Goal: Navigation & Orientation: Find specific page/section

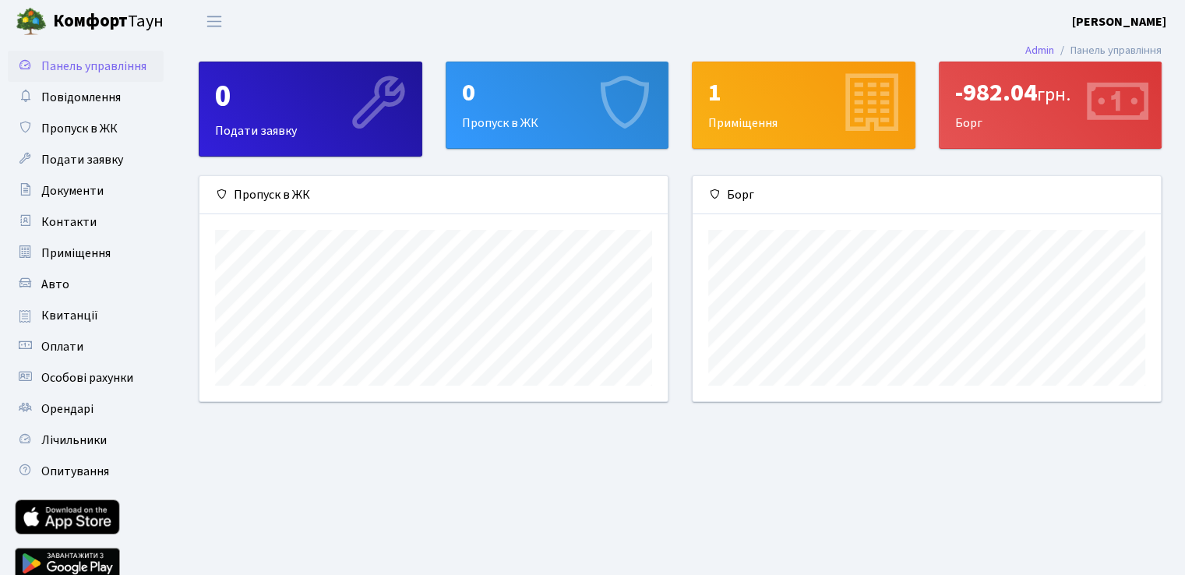
scroll to position [224, 467]
click at [822, 114] on div "1 Приміщення" at bounding box center [803, 105] width 222 height 86
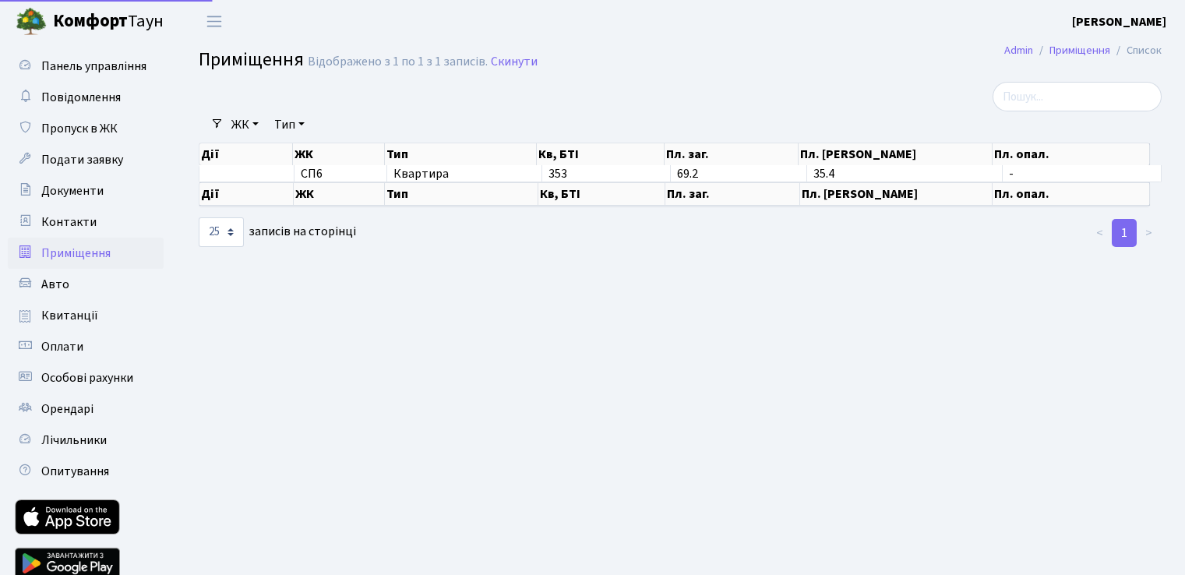
select select "25"
click at [65, 197] on span "Документи" at bounding box center [72, 190] width 62 height 17
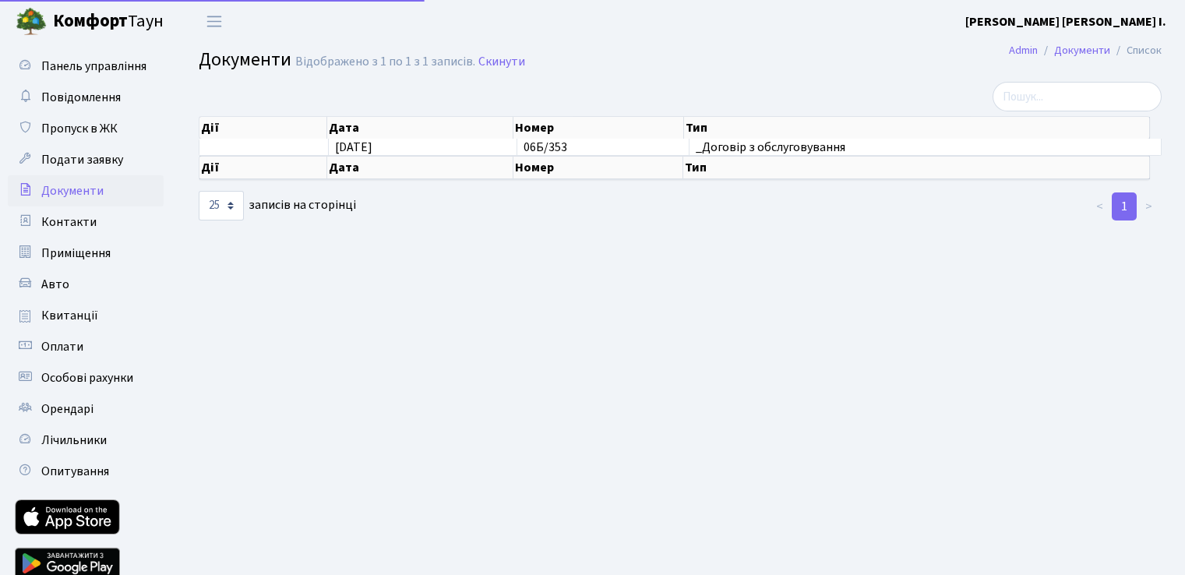
select select "25"
click at [86, 122] on span "Пропуск в ЖК" at bounding box center [79, 128] width 76 height 17
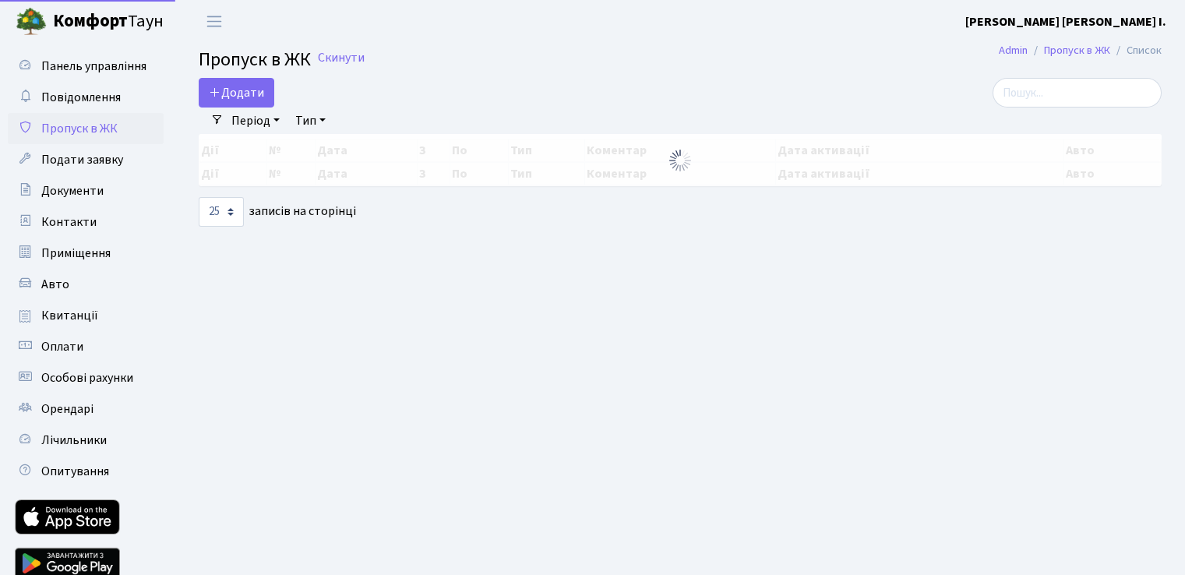
select select "25"
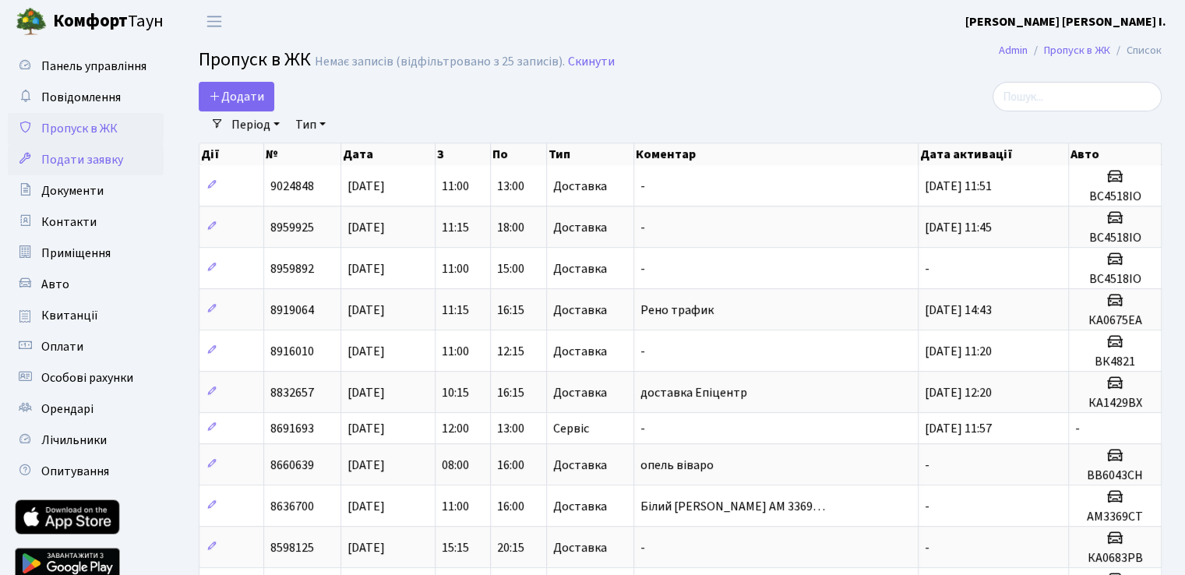
click at [87, 155] on span "Подати заявку" at bounding box center [82, 159] width 82 height 17
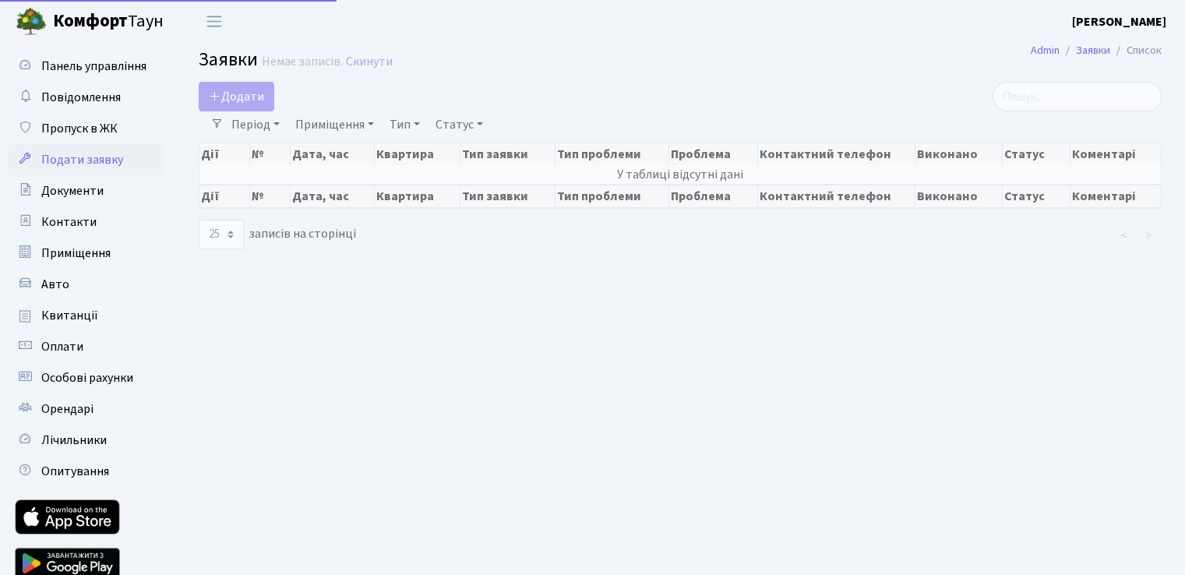
select select "25"
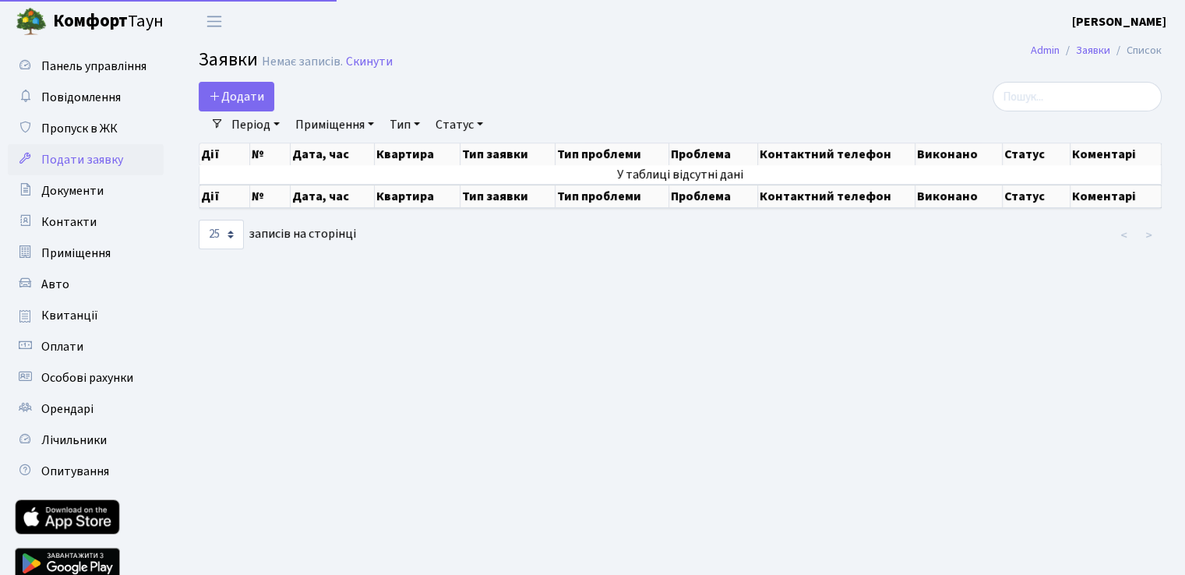
click at [92, 75] on link "Панель управління" at bounding box center [86, 66] width 156 height 31
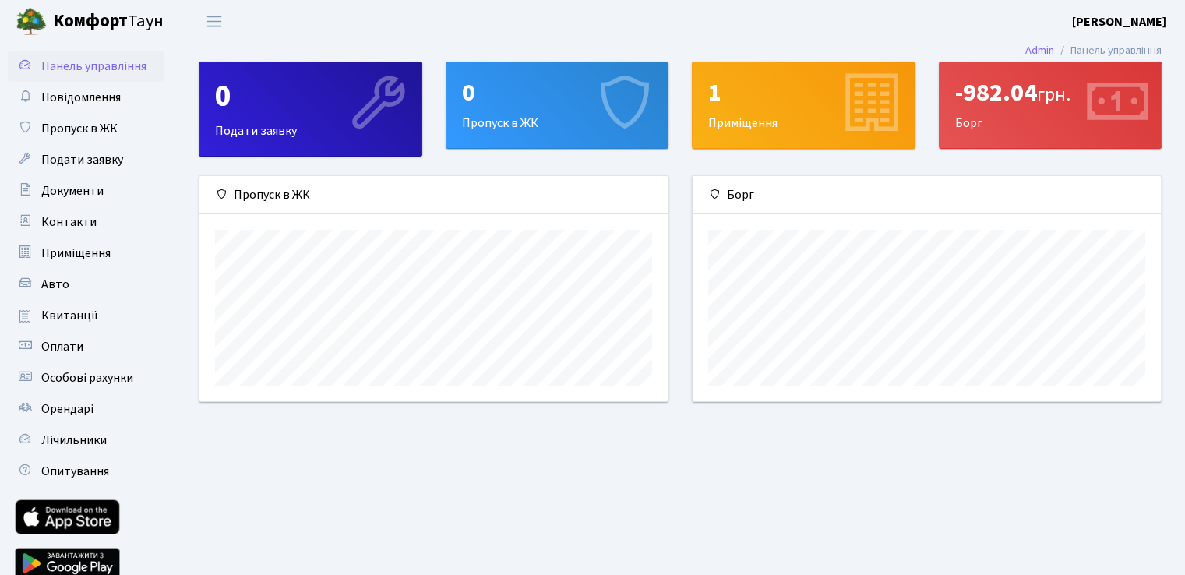
scroll to position [224, 467]
click at [75, 396] on link "Орендарі" at bounding box center [86, 408] width 156 height 31
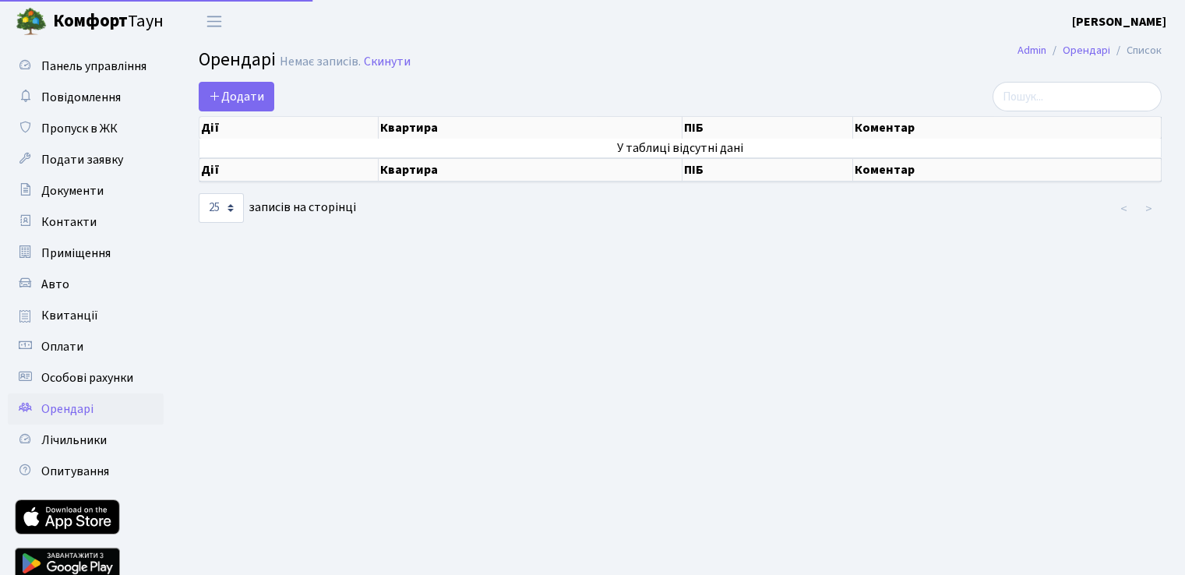
select select "25"
click at [94, 366] on link "Особові рахунки" at bounding box center [86, 377] width 156 height 31
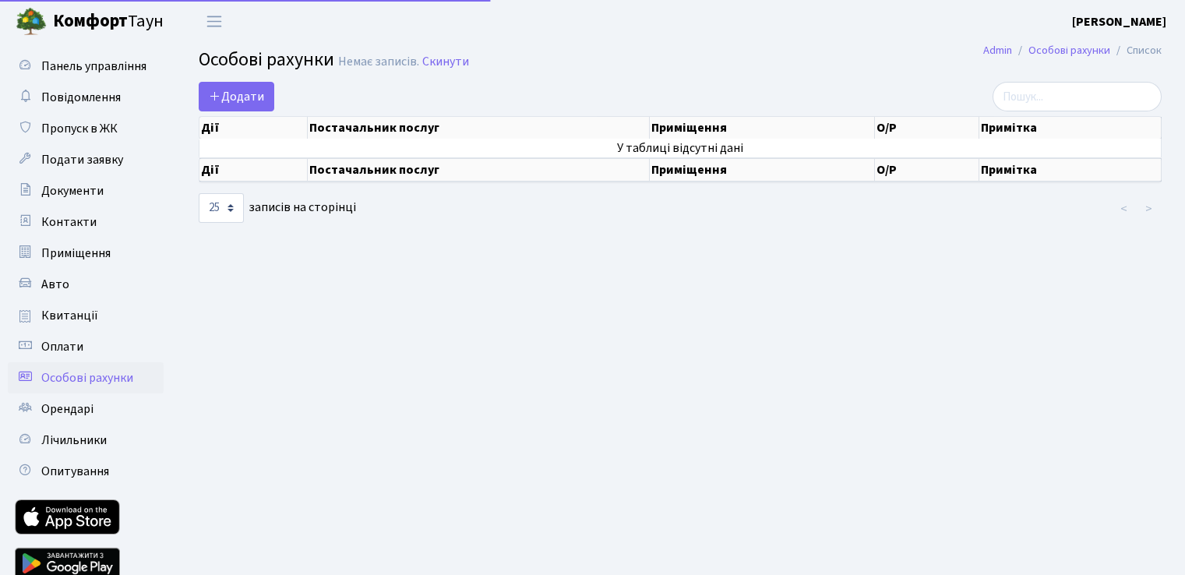
select select "25"
click at [74, 253] on span "Приміщення" at bounding box center [75, 253] width 69 height 17
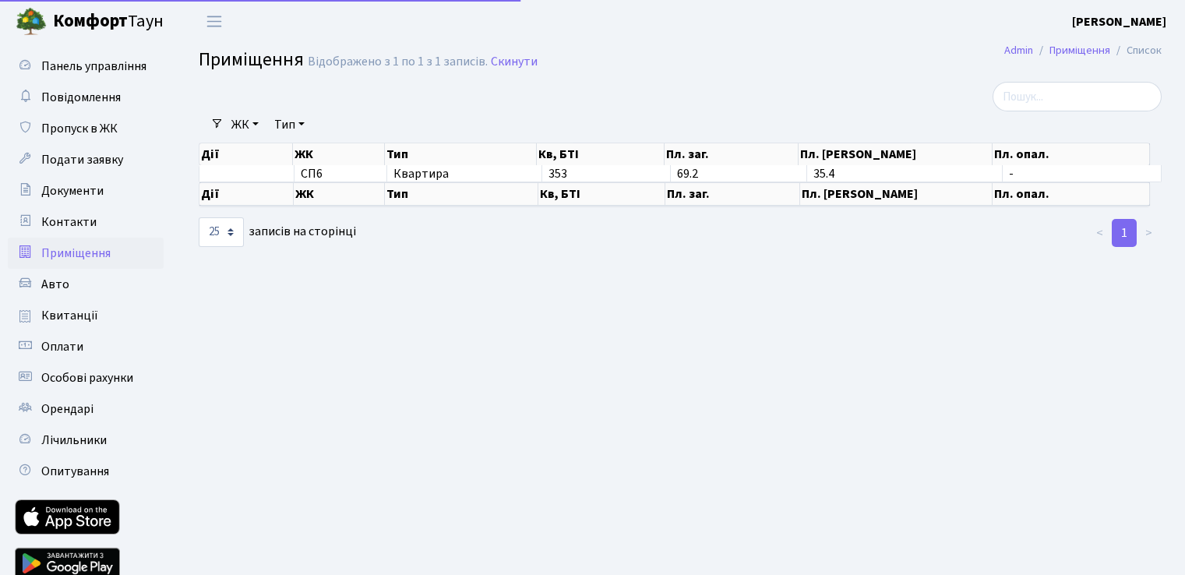
select select "25"
click at [72, 133] on span "Пропуск в ЖК" at bounding box center [79, 128] width 76 height 17
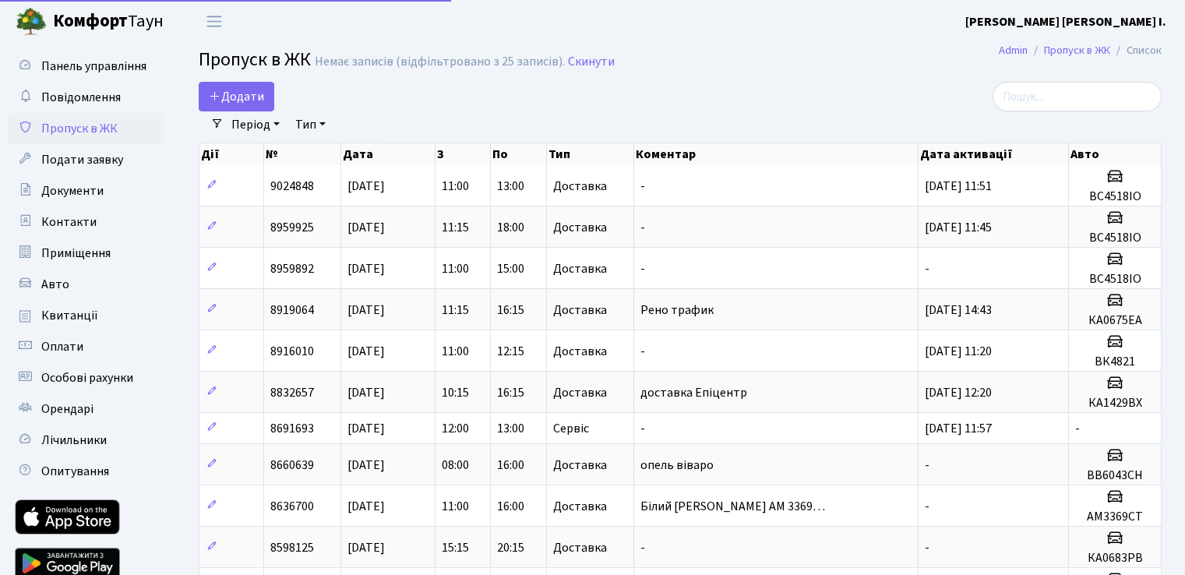
select select "25"
click at [80, 107] on link "Повідомлення" at bounding box center [86, 97] width 156 height 31
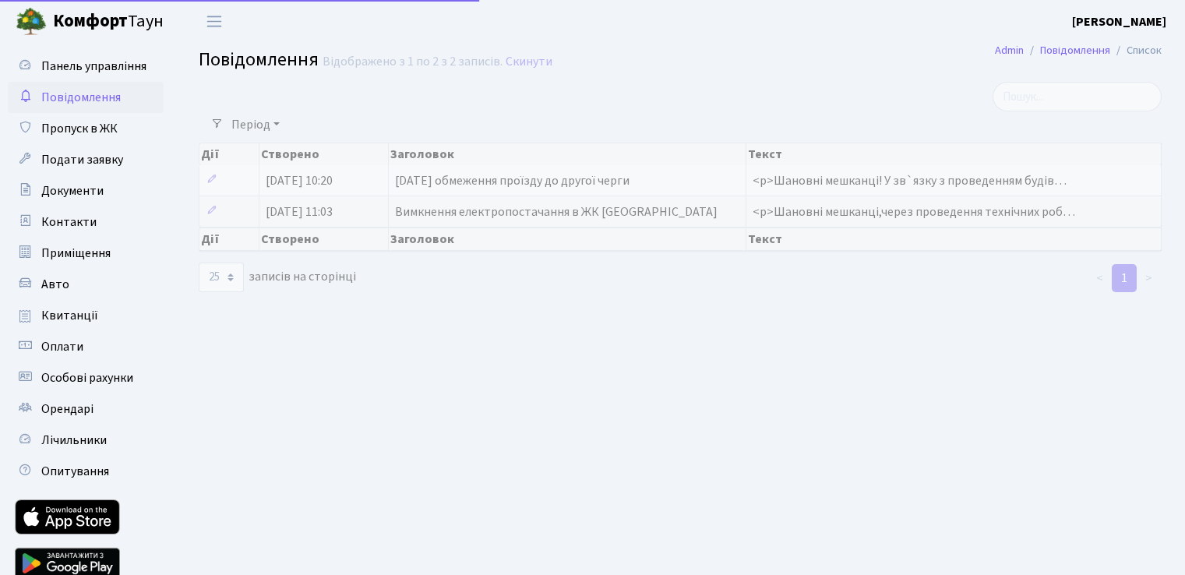
select select "25"
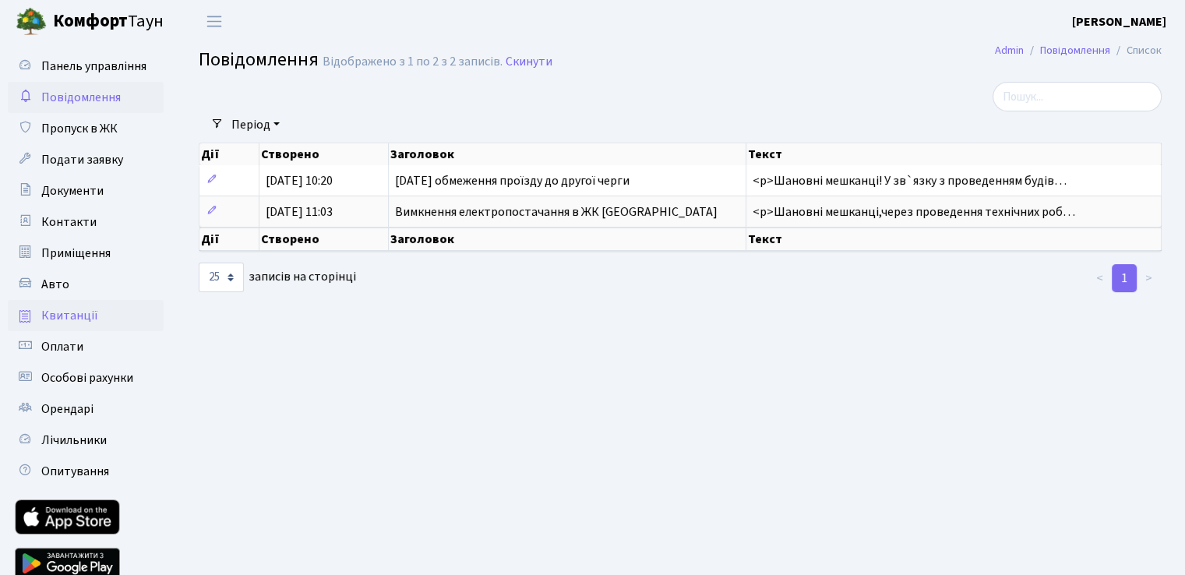
click at [79, 325] on link "Квитанції" at bounding box center [86, 315] width 156 height 31
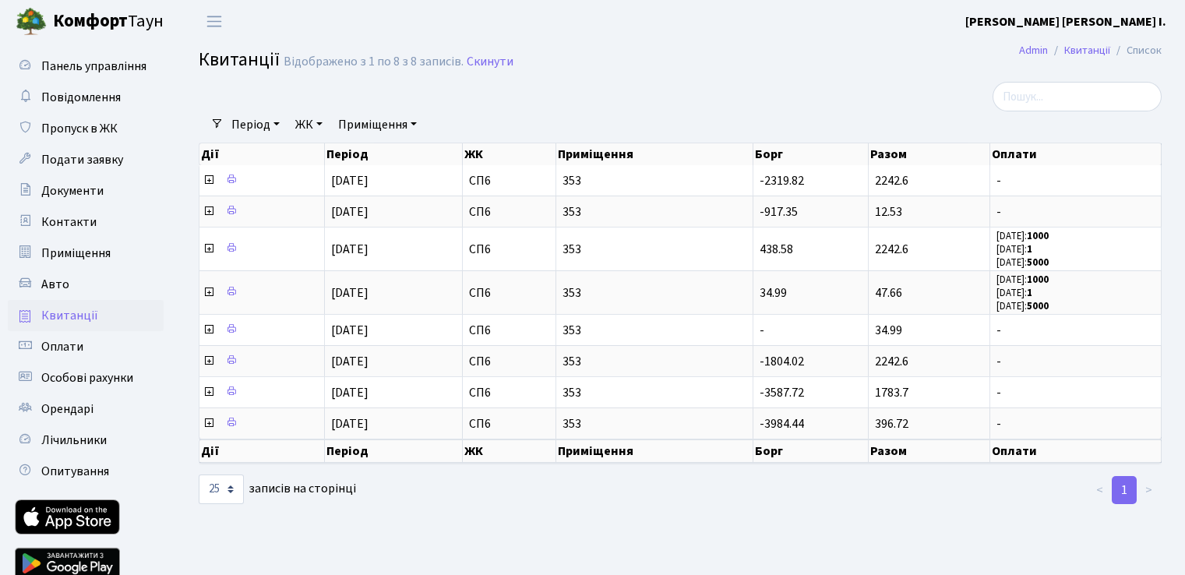
select select "25"
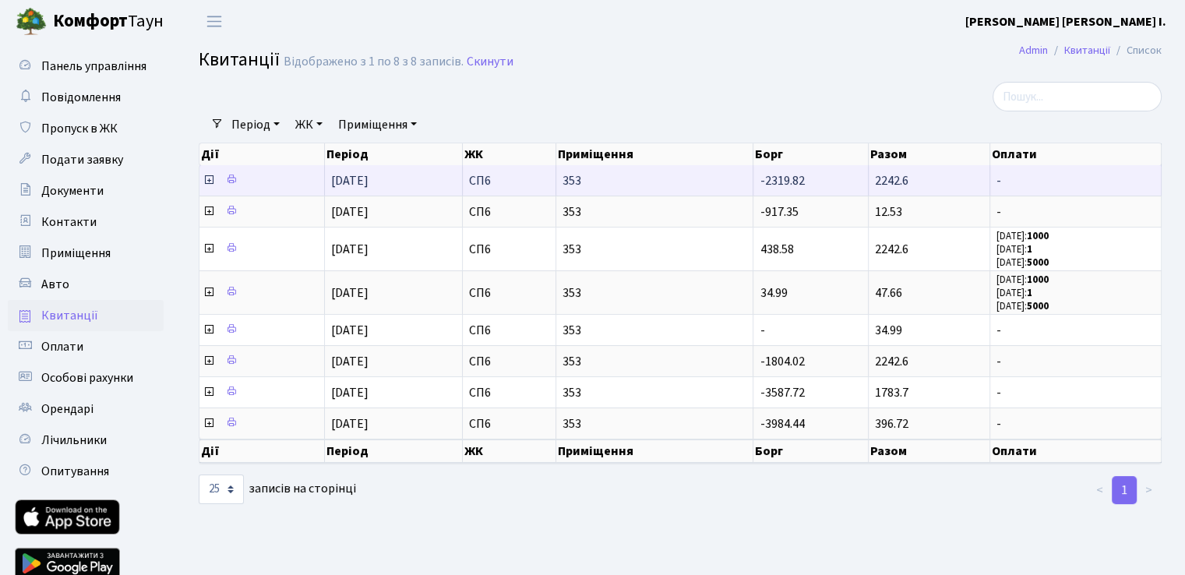
click at [206, 178] on icon at bounding box center [208, 180] width 12 height 12
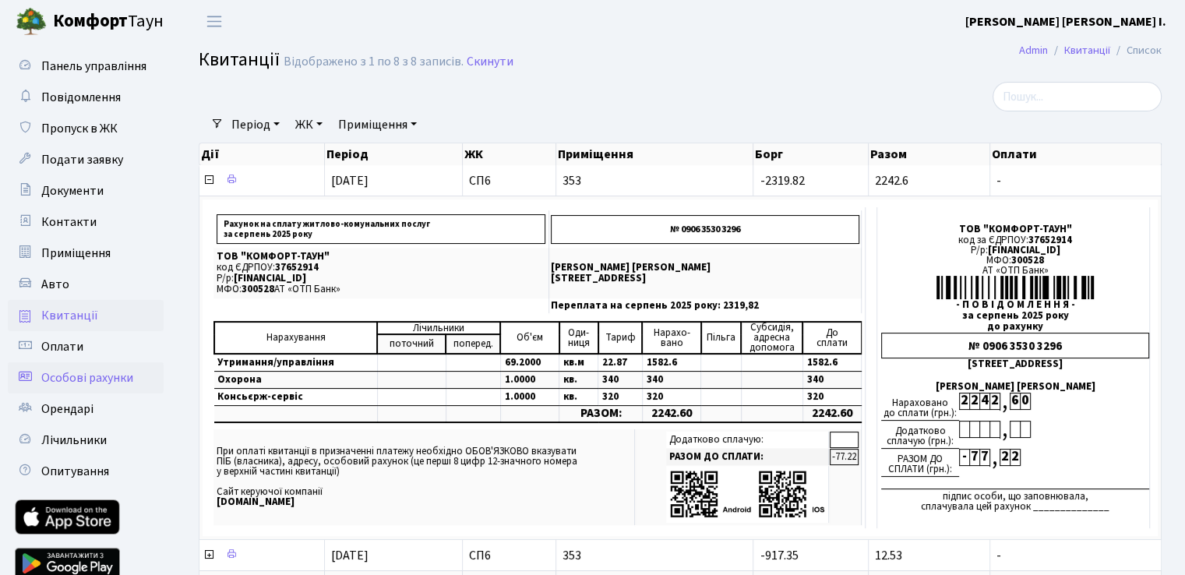
click at [121, 377] on span "Особові рахунки" at bounding box center [87, 377] width 92 height 17
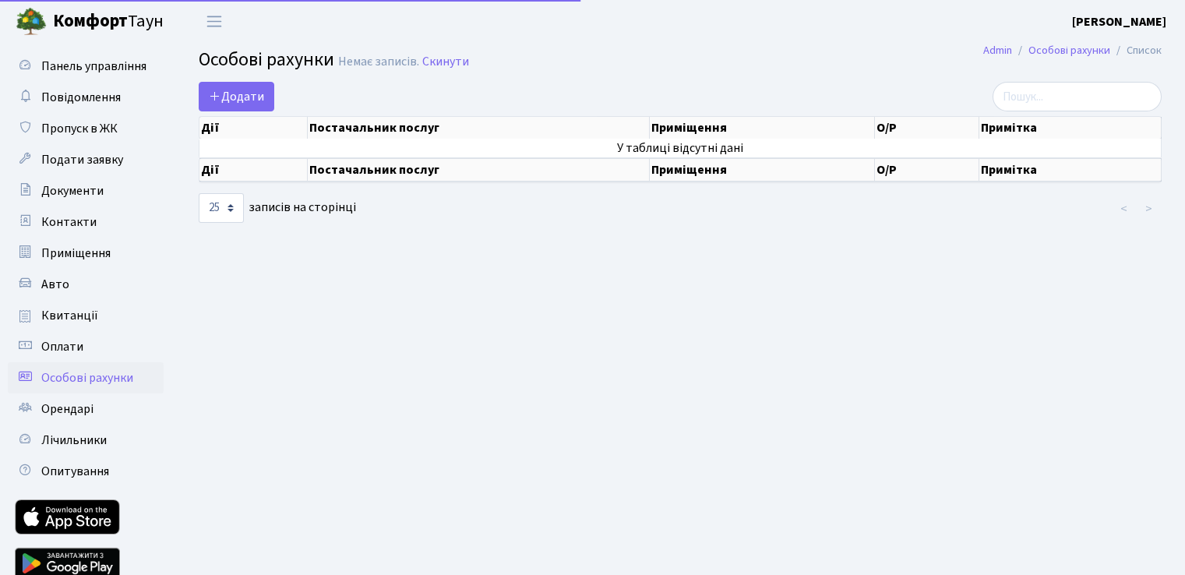
select select "25"
click at [64, 346] on span "Оплати" at bounding box center [62, 346] width 42 height 17
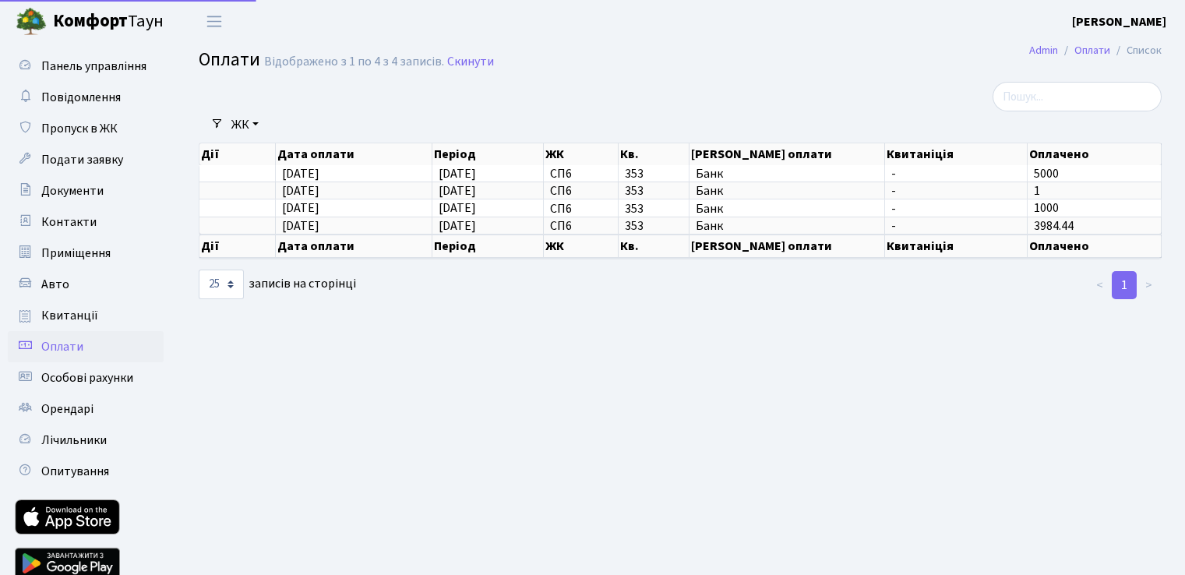
select select "25"
click at [72, 308] on span "Квитанції" at bounding box center [69, 315] width 57 height 17
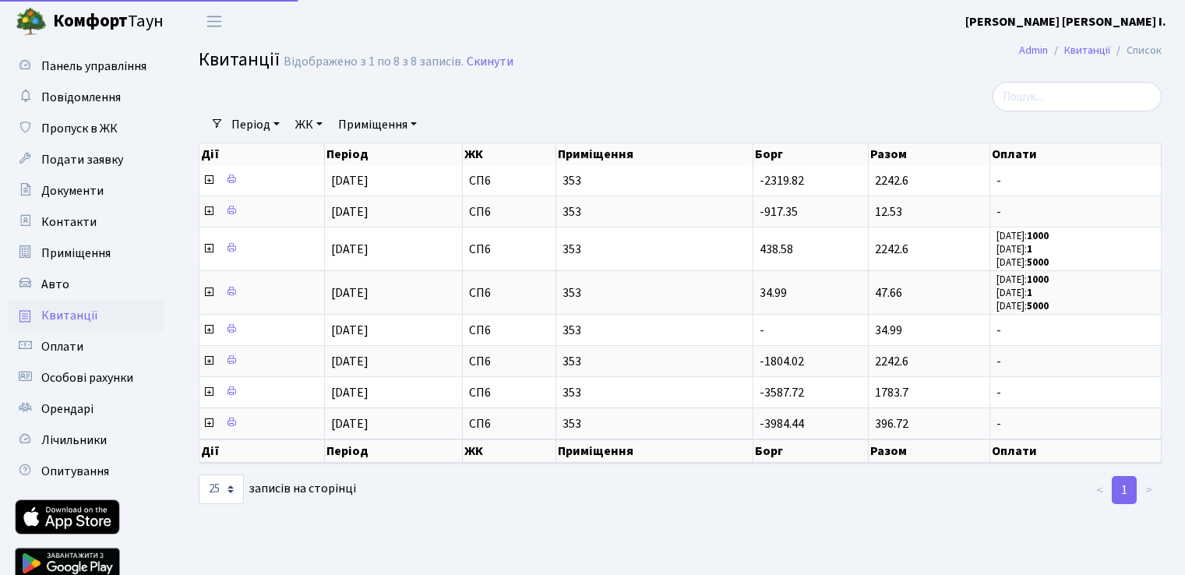
select select "25"
click at [97, 253] on span "Приміщення" at bounding box center [75, 253] width 69 height 17
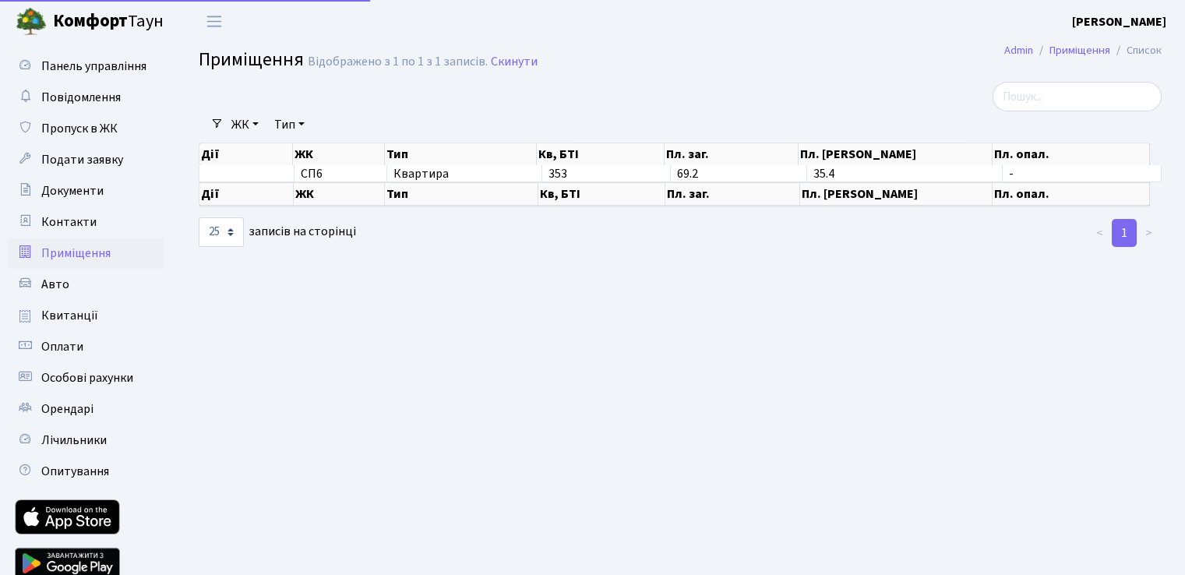
select select "25"
click at [95, 222] on link "Контакти" at bounding box center [86, 221] width 156 height 31
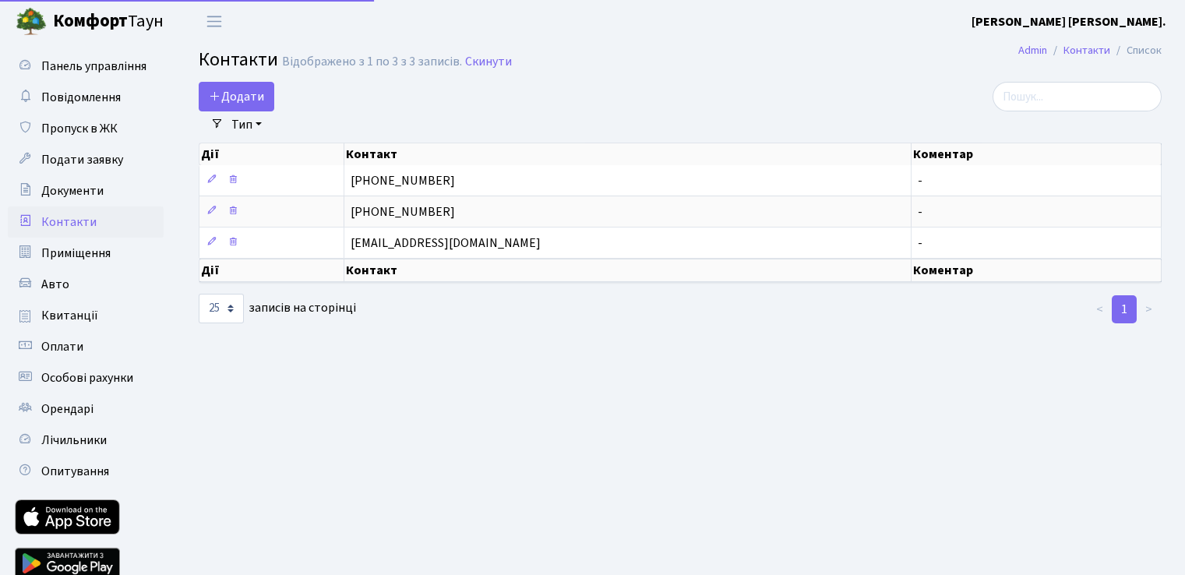
select select "25"
click at [55, 194] on span "Документи" at bounding box center [72, 190] width 62 height 17
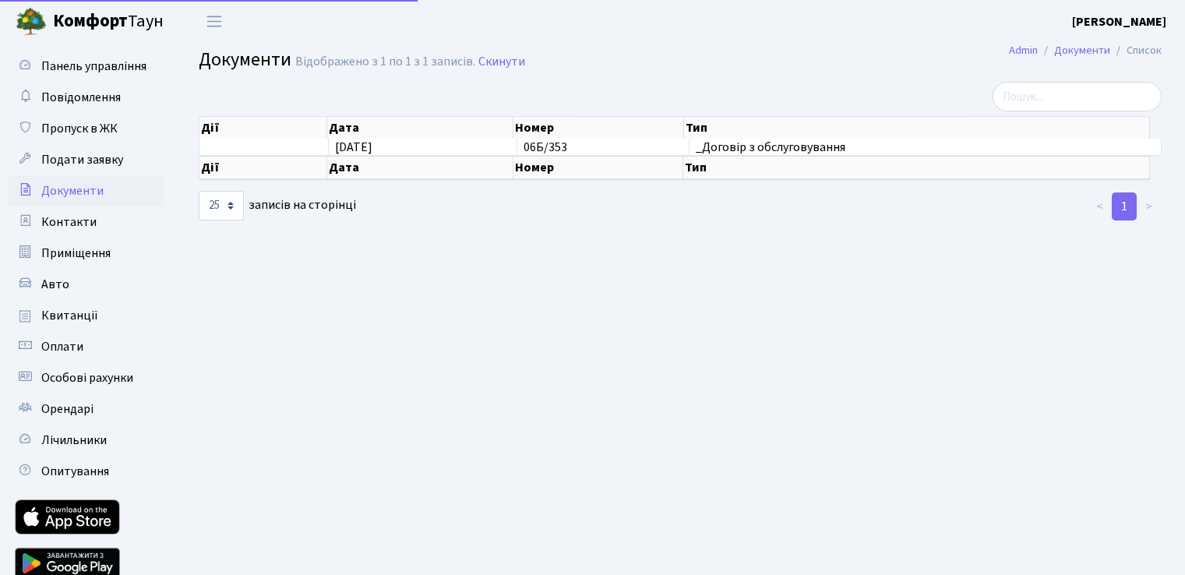
select select "25"
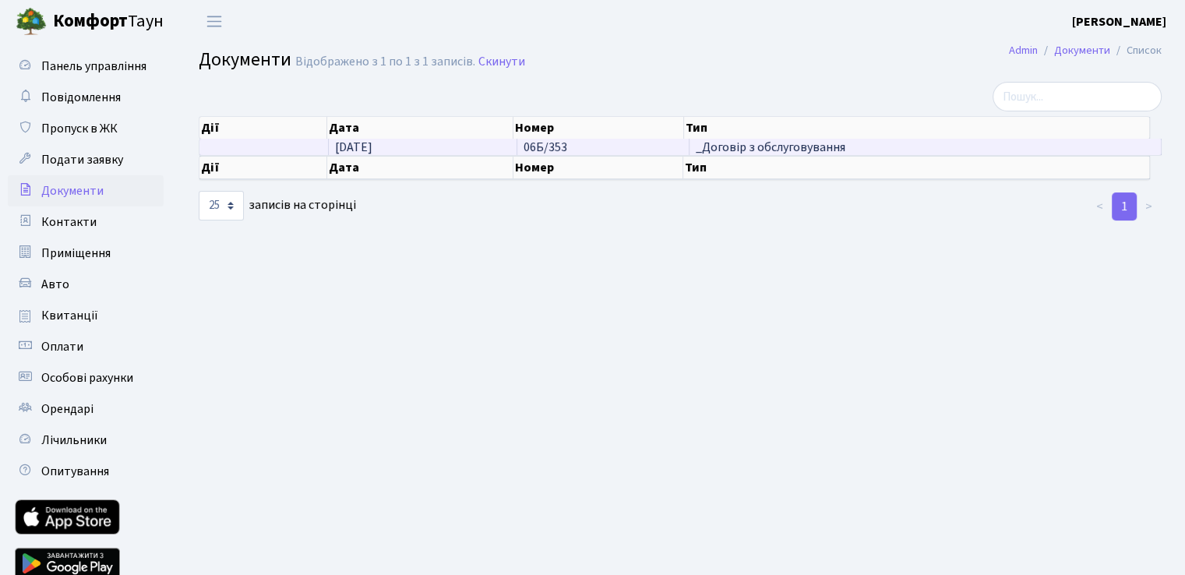
click at [407, 147] on td "[DATE]" at bounding box center [423, 147] width 188 height 16
click at [797, 148] on span "_Договір з обслуговування" at bounding box center [924, 147] width 459 height 12
click at [372, 146] on span "[DATE]" at bounding box center [353, 147] width 37 height 17
click at [372, 146] on span "16.04.2025" at bounding box center [353, 147] width 37 height 17
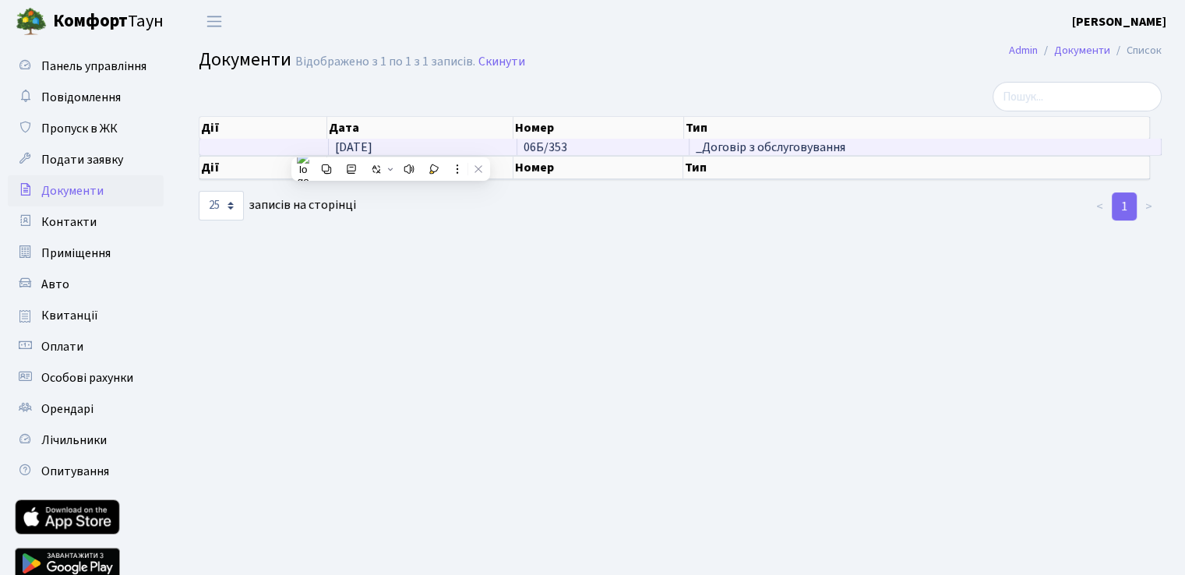
click at [630, 144] on td "06Б/353" at bounding box center [603, 147] width 172 height 16
click at [631, 145] on td "06Б/353" at bounding box center [603, 147] width 172 height 16
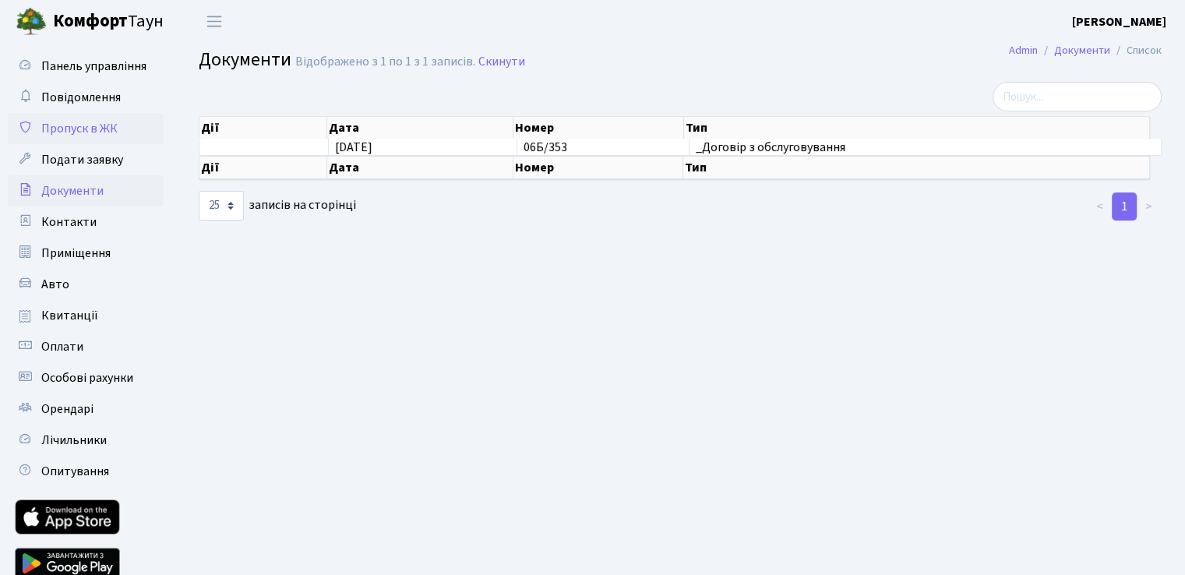
click at [69, 135] on span "Пропуск в ЖК" at bounding box center [79, 128] width 76 height 17
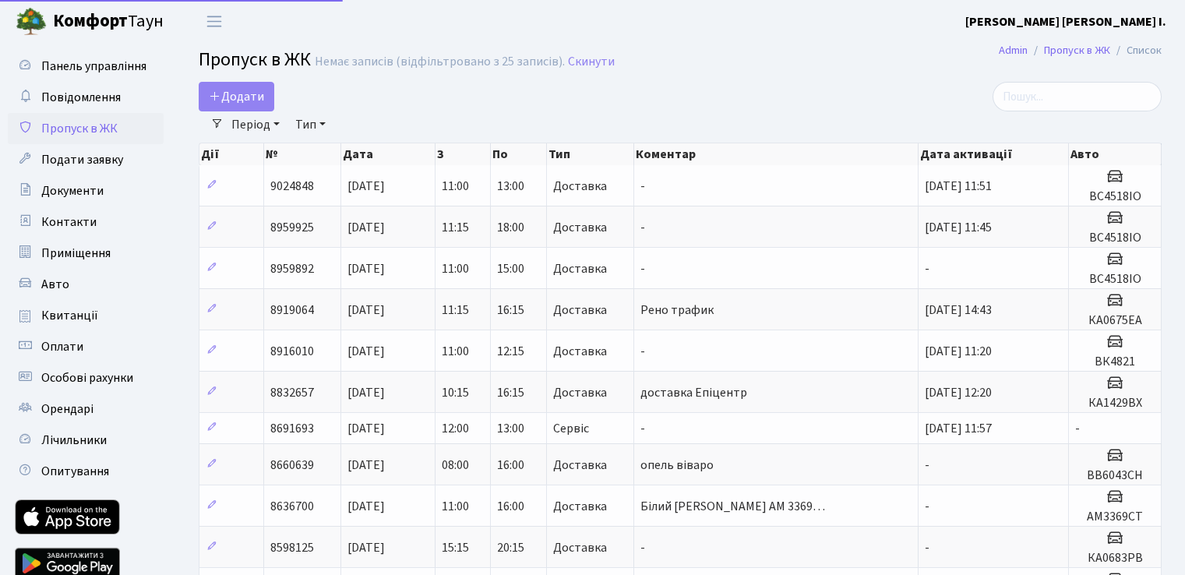
select select "25"
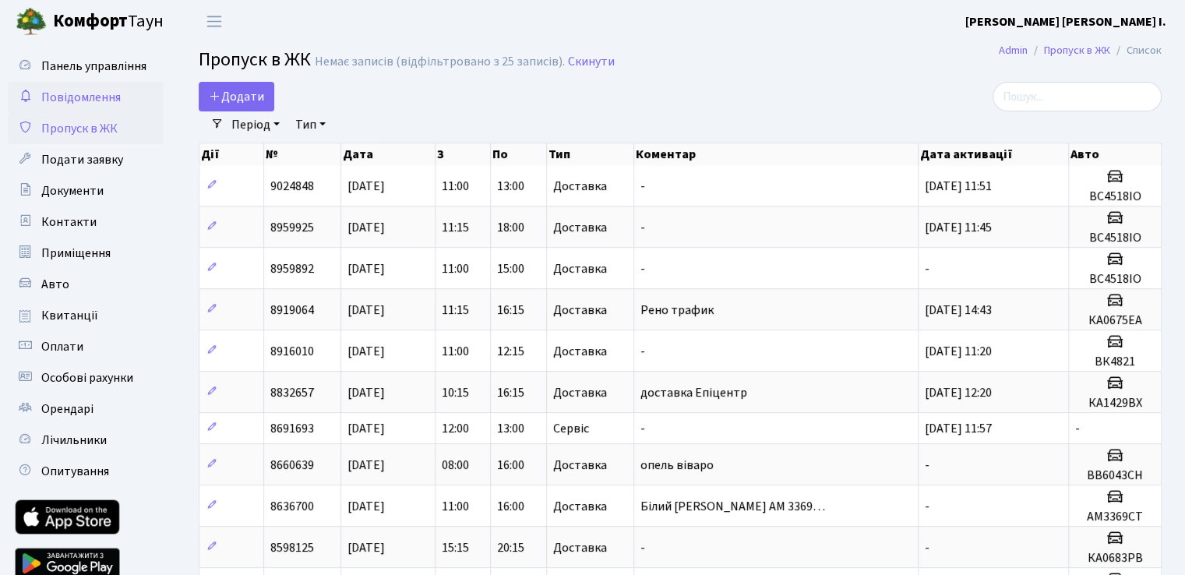
click at [70, 109] on link "Повідомлення" at bounding box center [86, 97] width 156 height 31
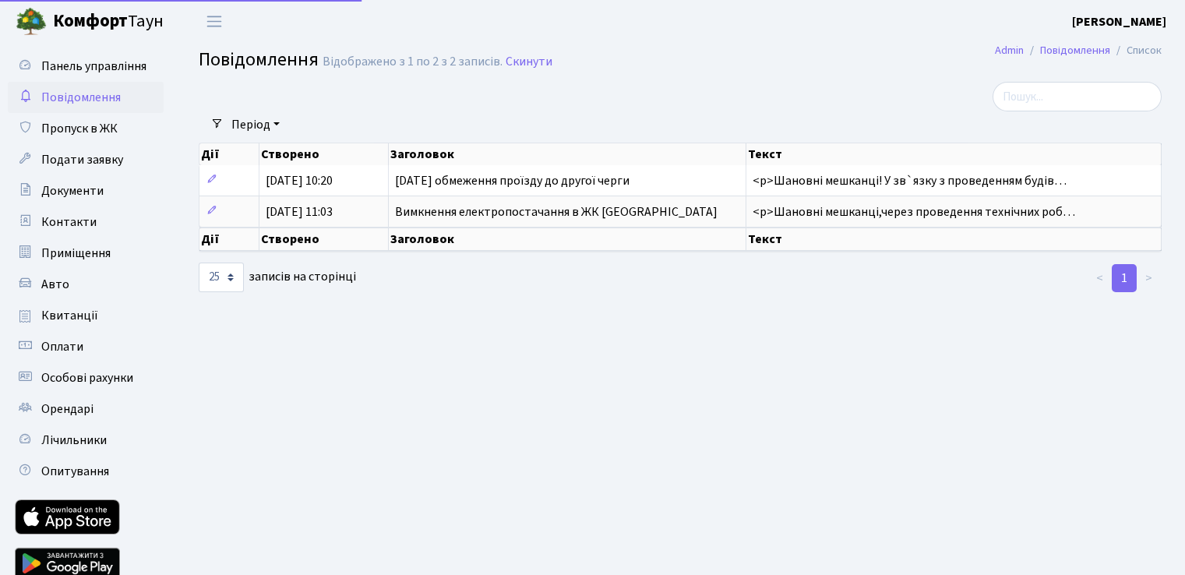
select select "25"
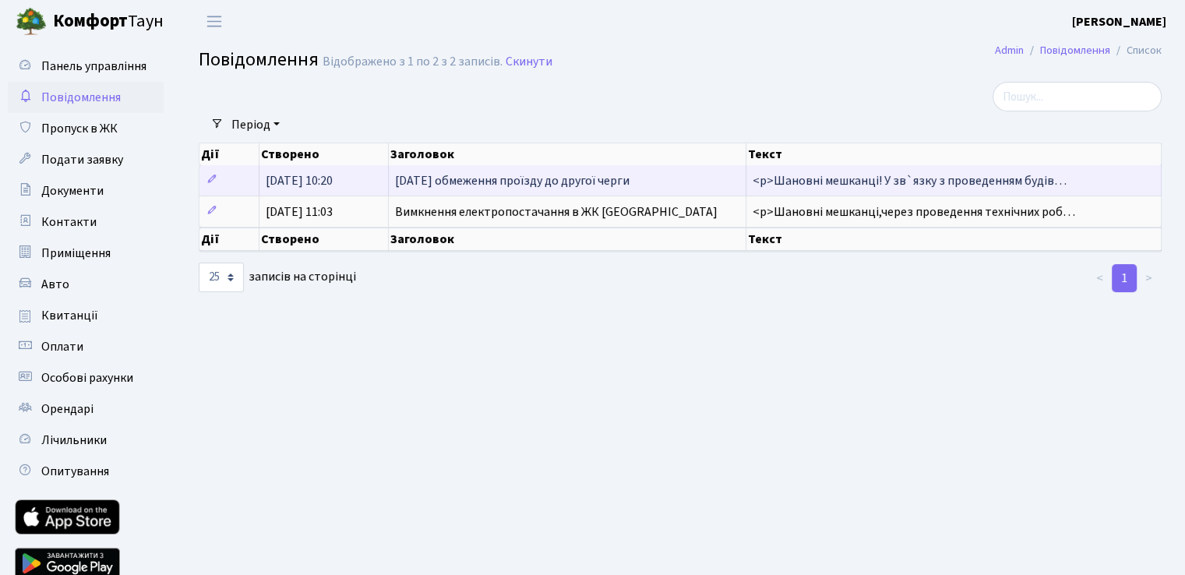
click at [588, 178] on span "[DATE] обмеження проїзду до другої черги" at bounding box center [512, 180] width 234 height 17
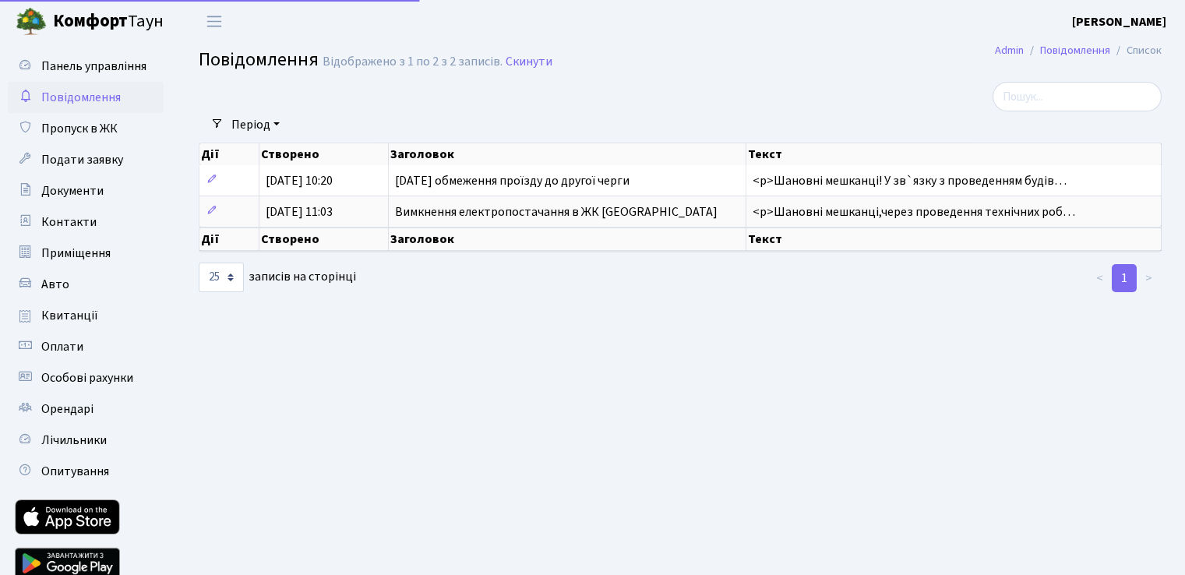
select select "25"
click at [108, 63] on span "Панель управління" at bounding box center [93, 66] width 105 height 17
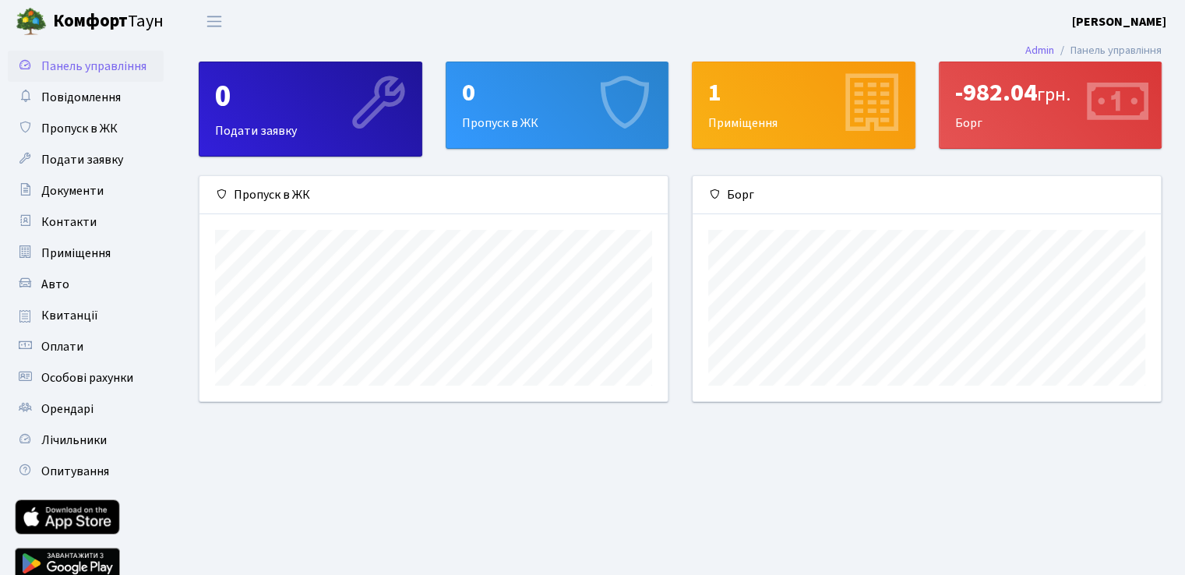
scroll to position [224, 467]
click at [720, 102] on div "1" at bounding box center [803, 93] width 191 height 30
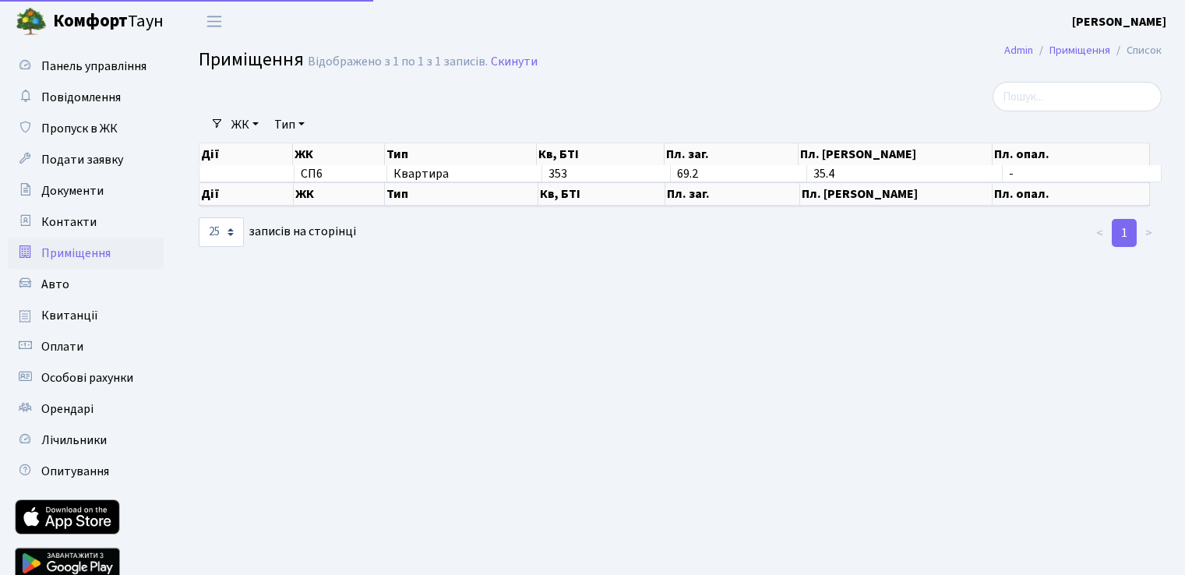
select select "25"
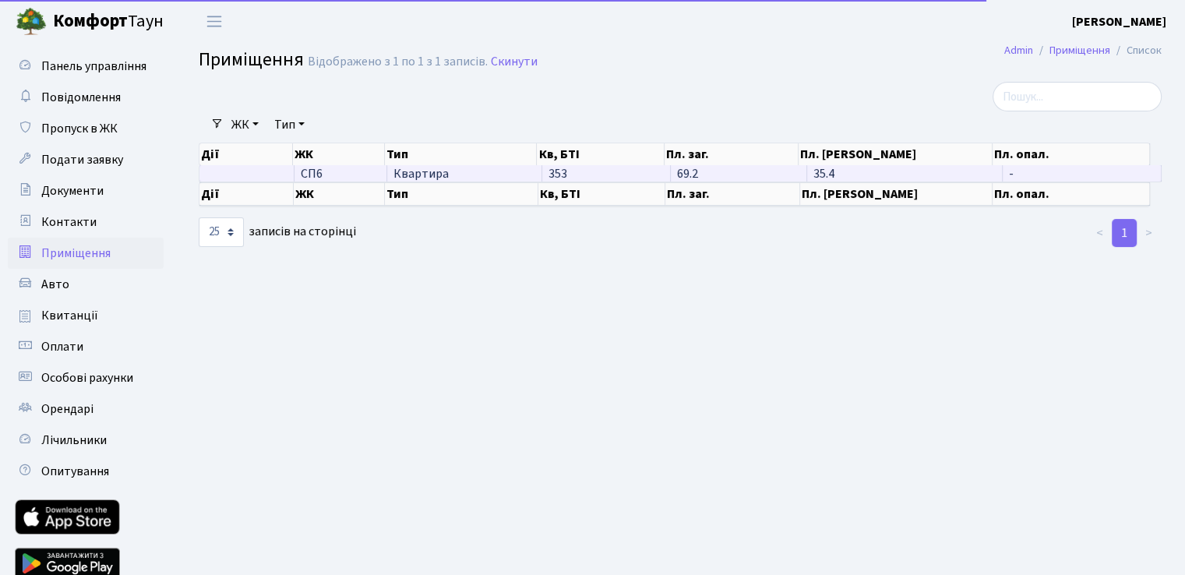
click at [807, 174] on td "35.4" at bounding box center [904, 173] width 195 height 16
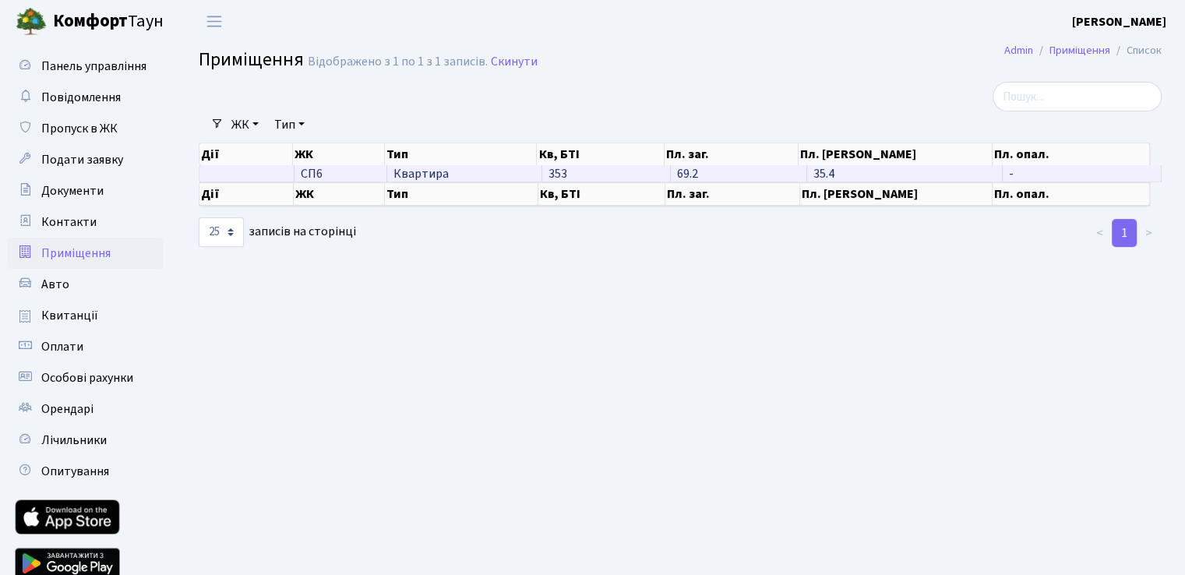
click at [807, 174] on td "35.4" at bounding box center [904, 173] width 195 height 16
click at [807, 172] on td "35.4" at bounding box center [904, 173] width 195 height 16
click at [212, 172] on td at bounding box center [246, 173] width 95 height 16
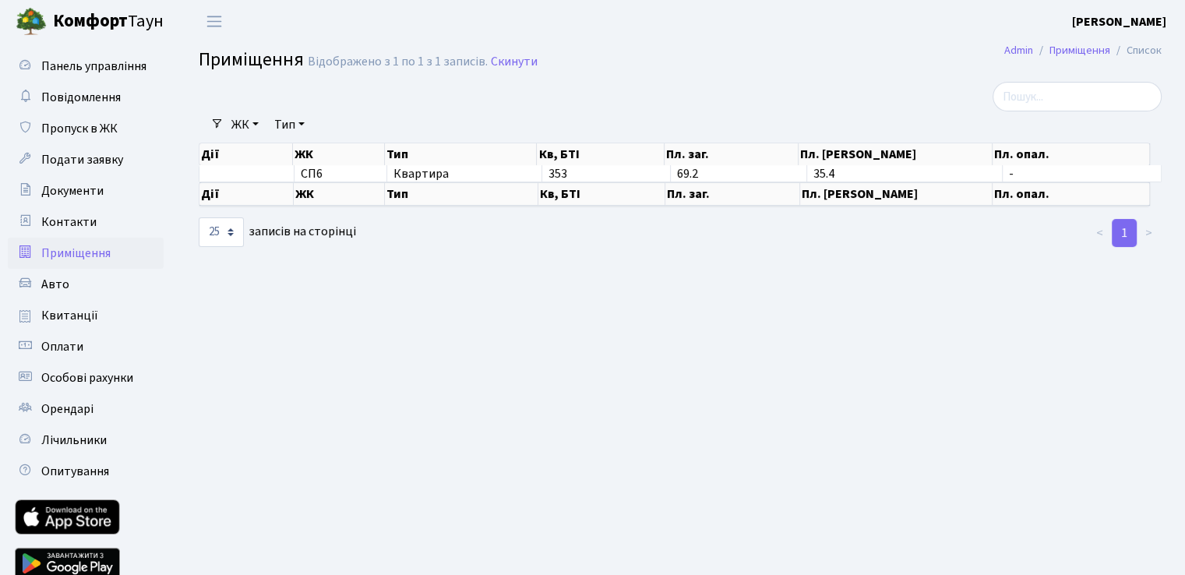
click at [301, 123] on link "Тип" at bounding box center [289, 124] width 43 height 26
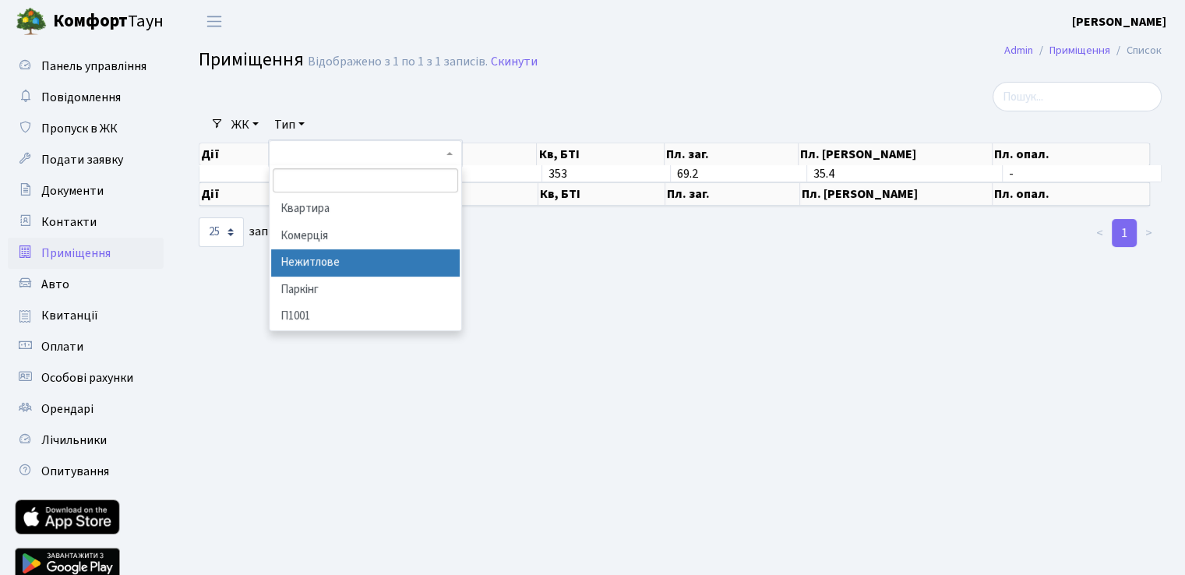
click at [680, 375] on main "Admin Приміщення Список Приміщення Відображено з 1 по 1 з 1 записів. Скинути Фі…" at bounding box center [679, 321] width 1009 height 557
